Goal: Task Accomplishment & Management: Use online tool/utility

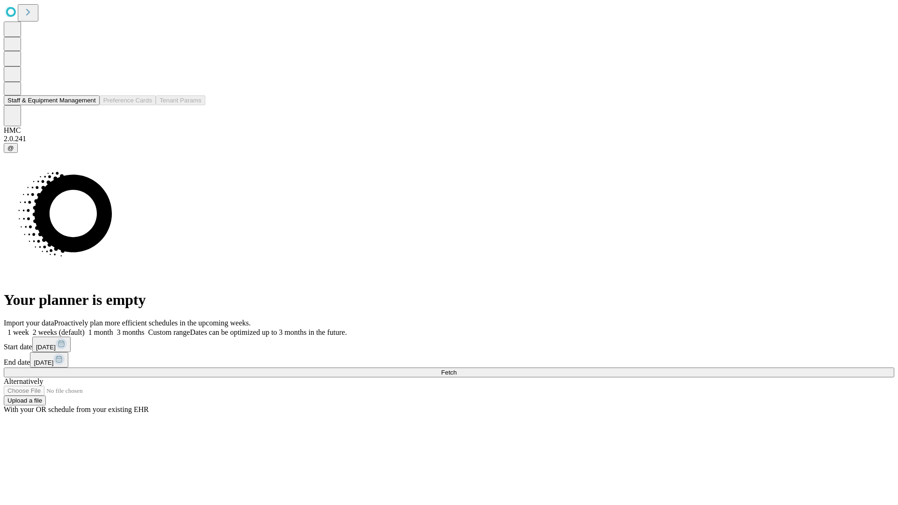
click at [89, 105] on button "Staff & Equipment Management" at bounding box center [52, 100] width 96 height 10
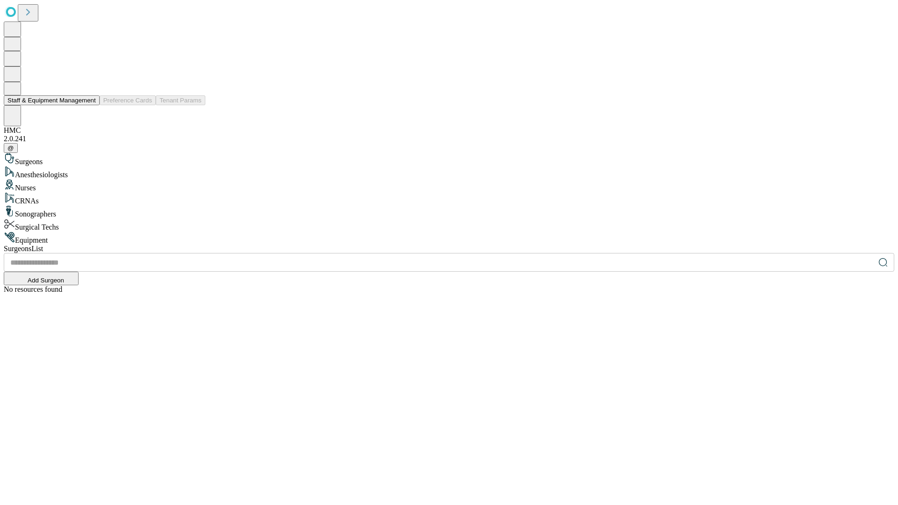
click at [89, 105] on button "Staff & Equipment Management" at bounding box center [52, 100] width 96 height 10
